Goal: Task Accomplishment & Management: Complete application form

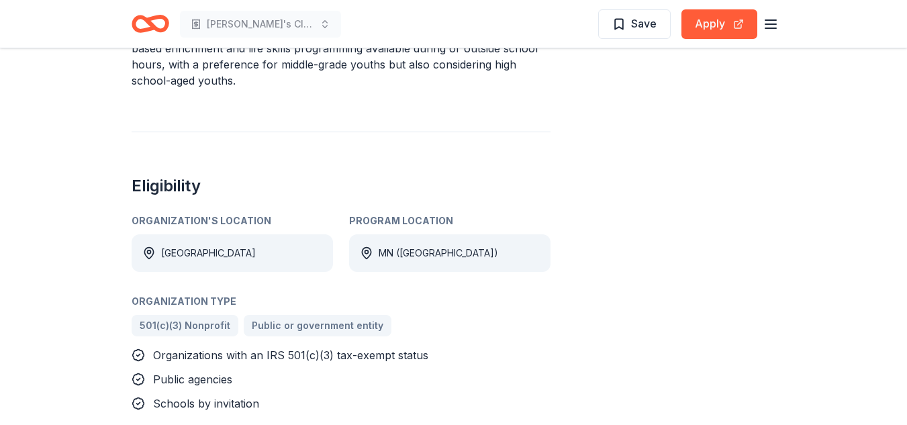
scroll to position [739, 0]
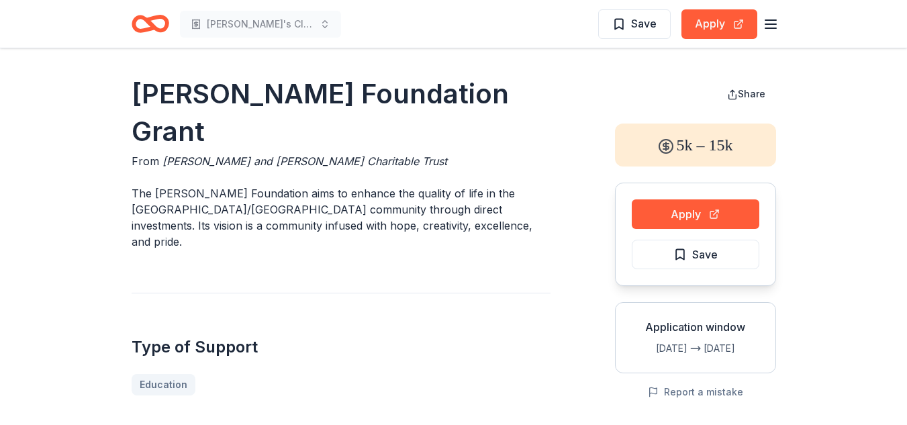
scroll to position [537, 0]
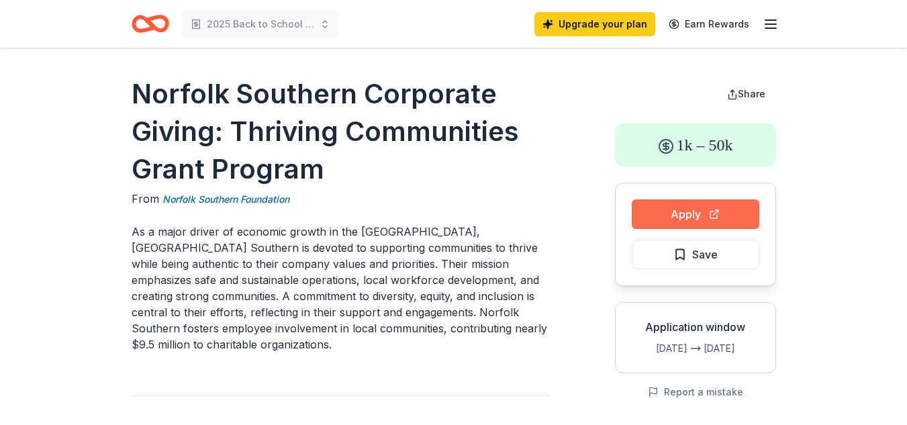
click at [704, 209] on button "Apply" at bounding box center [696, 214] width 128 height 30
click at [682, 209] on button "Apply" at bounding box center [696, 214] width 128 height 30
